Goal: Register for event/course

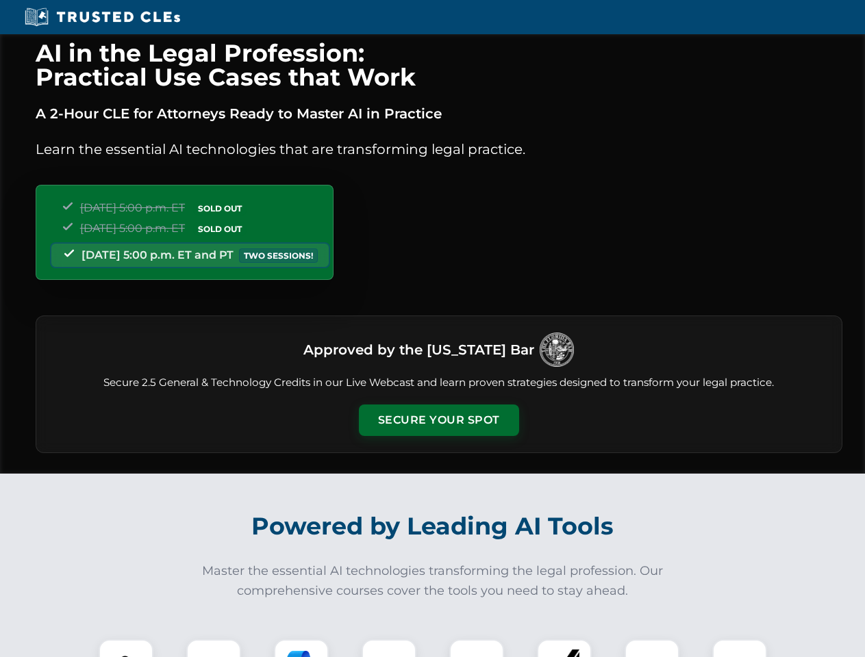
click at [438, 420] on button "Secure Your Spot" at bounding box center [439, 420] width 160 height 31
click at [126, 648] on img at bounding box center [126, 667] width 40 height 40
click at [214, 648] on div at bounding box center [213, 666] width 55 height 55
